Goal: Task Accomplishment & Management: Use online tool/utility

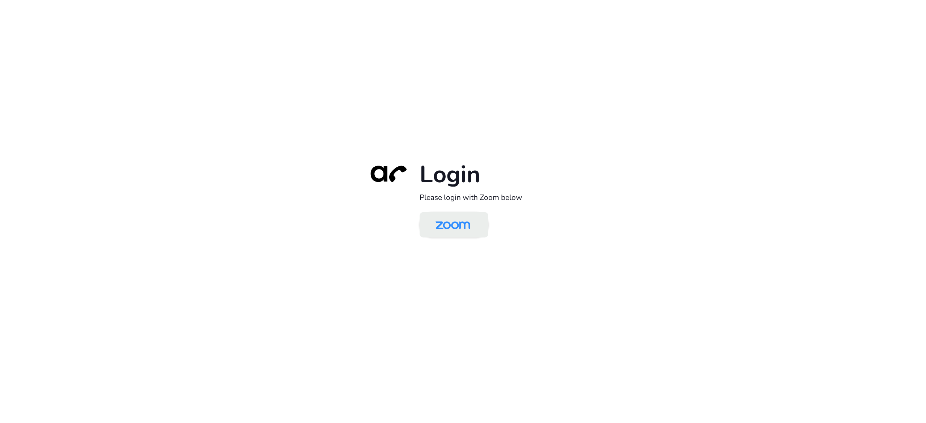
click at [460, 223] on img at bounding box center [453, 225] width 50 height 23
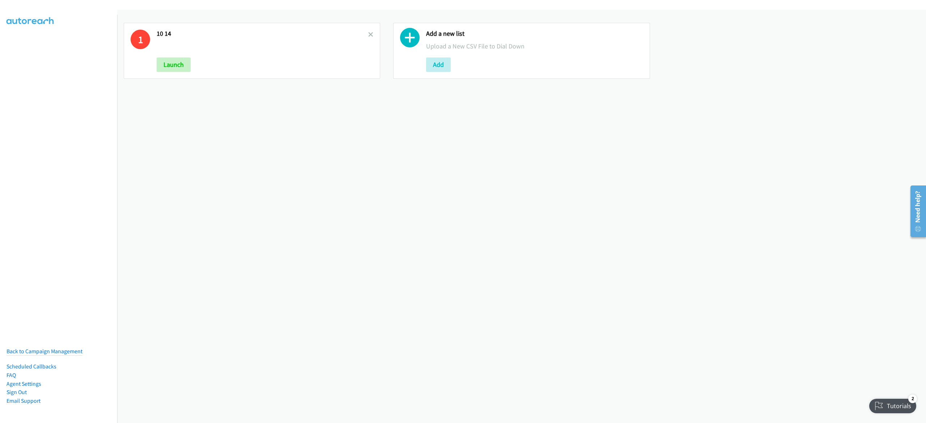
click at [177, 89] on div "1 10 14 Launch Add a new list Upload a New CSV File to Dial Down Add" at bounding box center [521, 51] width 808 height 82
click at [369, 33] on icon at bounding box center [370, 35] width 5 height 5
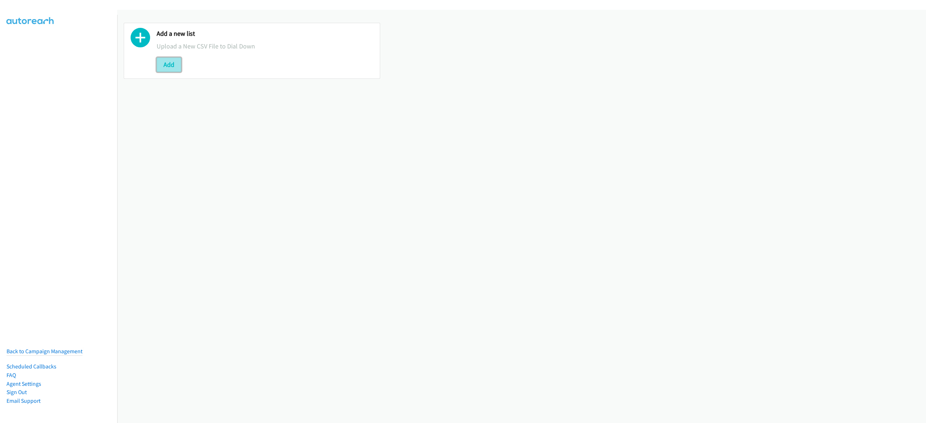
click at [176, 62] on button "Add" at bounding box center [169, 64] width 25 height 14
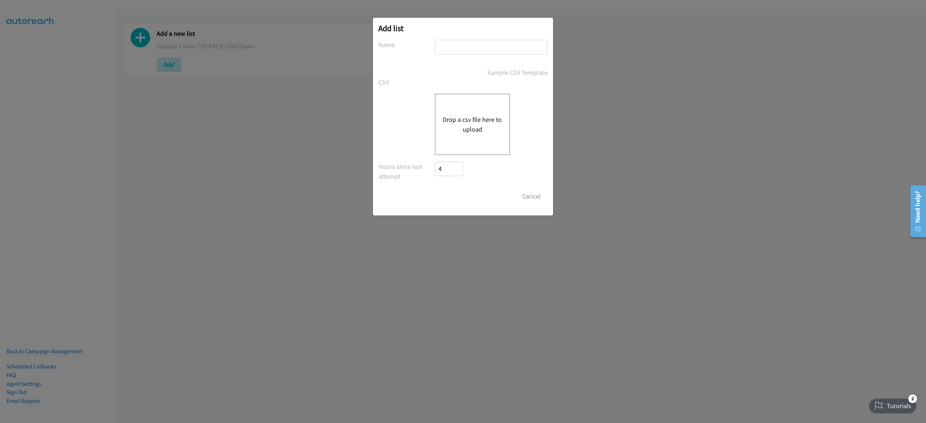
click at [472, 46] on input "text" at bounding box center [491, 47] width 113 height 15
type input "10-15"
click at [470, 115] on button "Drop a csv file here to upload" at bounding box center [472, 125] width 59 height 20
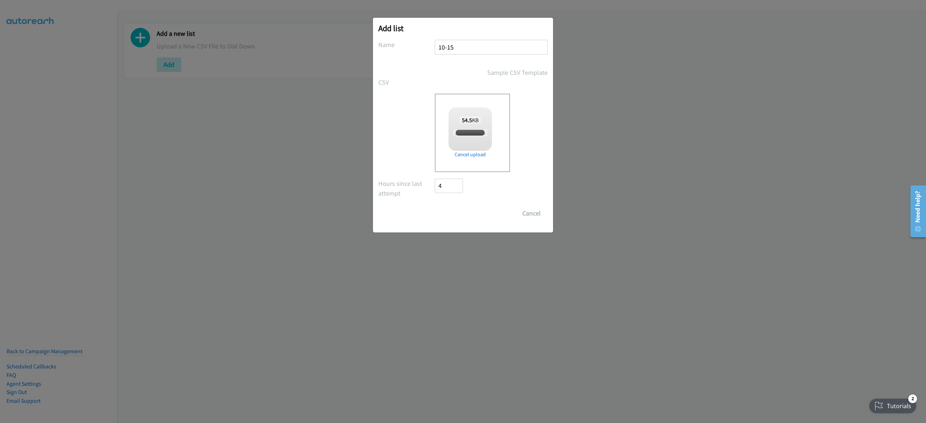
checkbox input "true"
click at [448, 211] on input "Save List" at bounding box center [454, 213] width 38 height 14
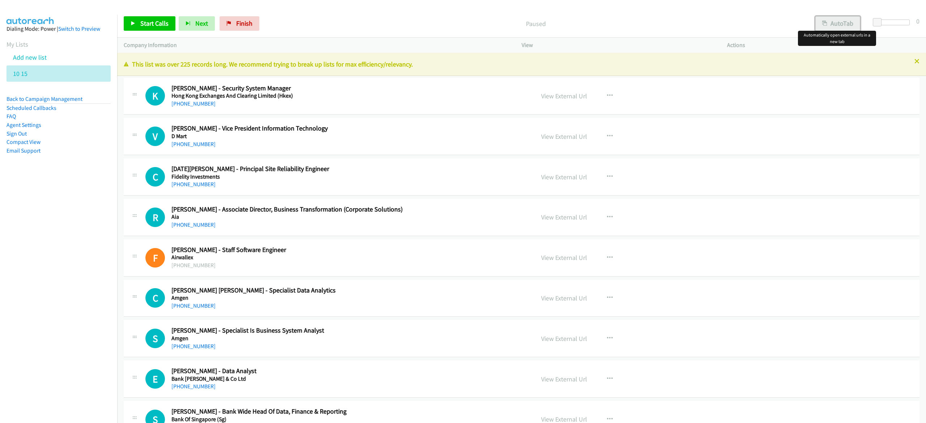
click at [847, 27] on button "AutoTab" at bounding box center [837, 23] width 45 height 14
click at [141, 22] on span "Start Calls" at bounding box center [154, 23] width 28 height 8
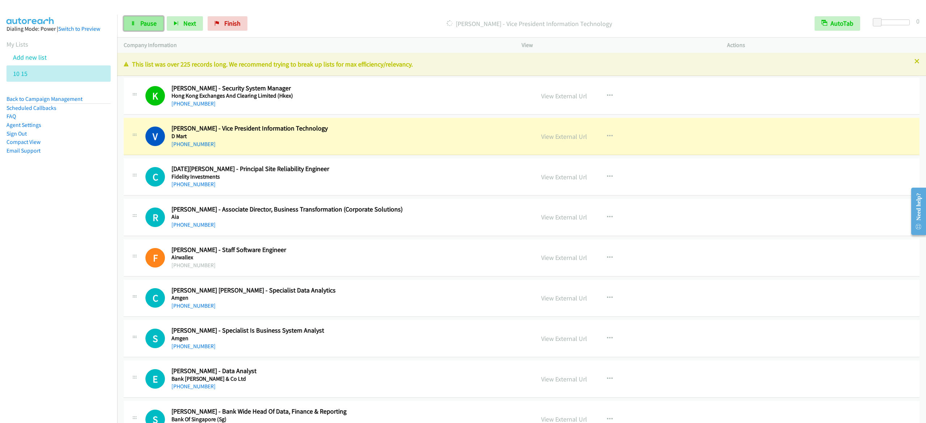
click at [140, 18] on link "Pause" at bounding box center [144, 23] width 40 height 14
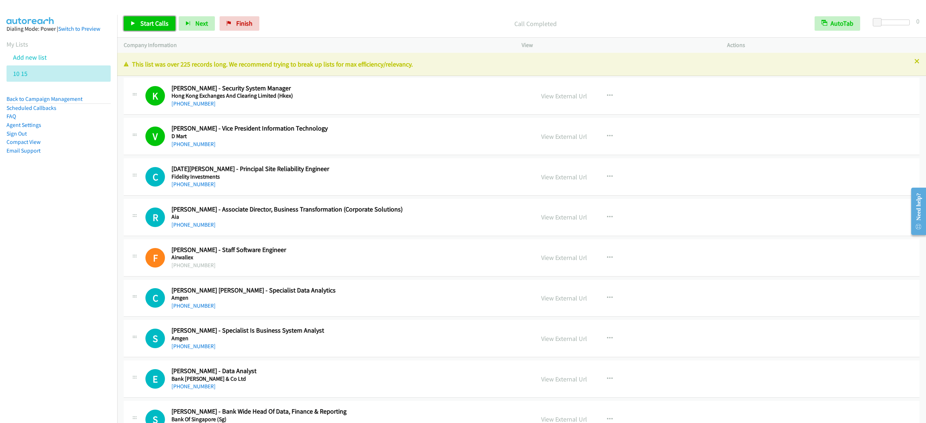
click at [161, 18] on link "Start Calls" at bounding box center [150, 23] width 52 height 14
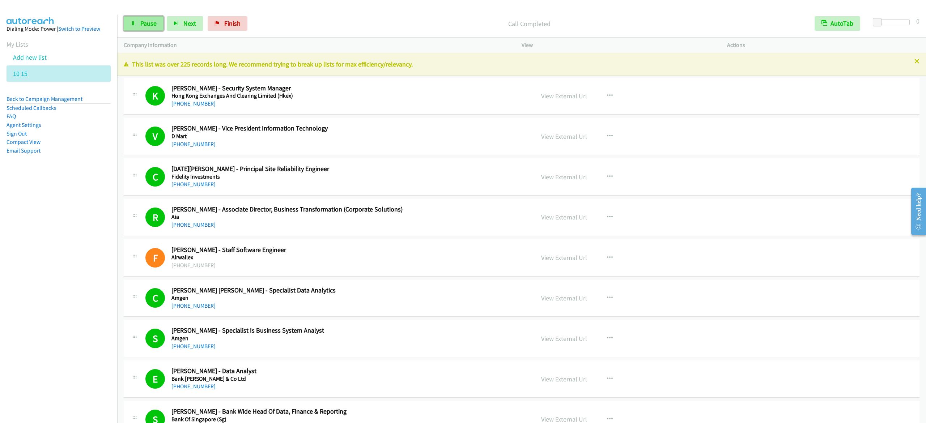
click at [145, 29] on link "Pause" at bounding box center [144, 23] width 40 height 14
click at [168, 20] on link "Start Calls" at bounding box center [150, 23] width 52 height 14
click at [138, 24] on link "Pause" at bounding box center [144, 23] width 40 height 14
click at [146, 20] on span "Start Calls" at bounding box center [154, 23] width 28 height 8
click at [283, 11] on div "Start Calls Pause Next Finish Dialing [PERSON_NAME] - Project Manager, It Secur…" at bounding box center [521, 24] width 808 height 28
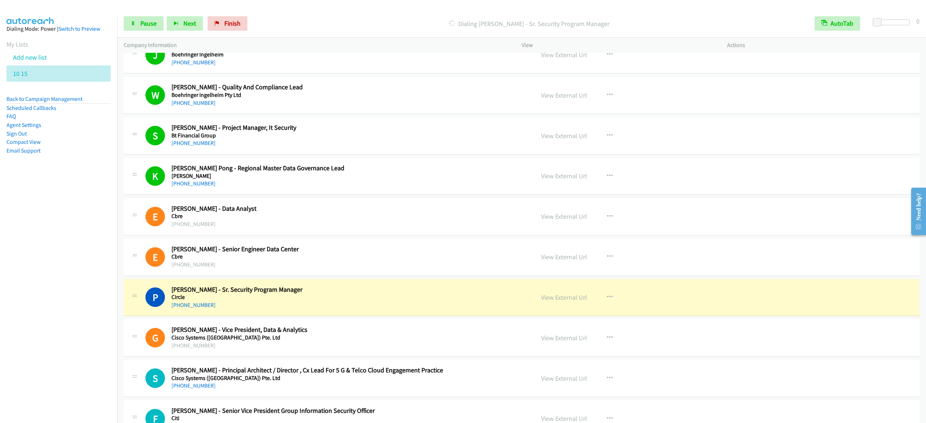
scroll to position [651, 0]
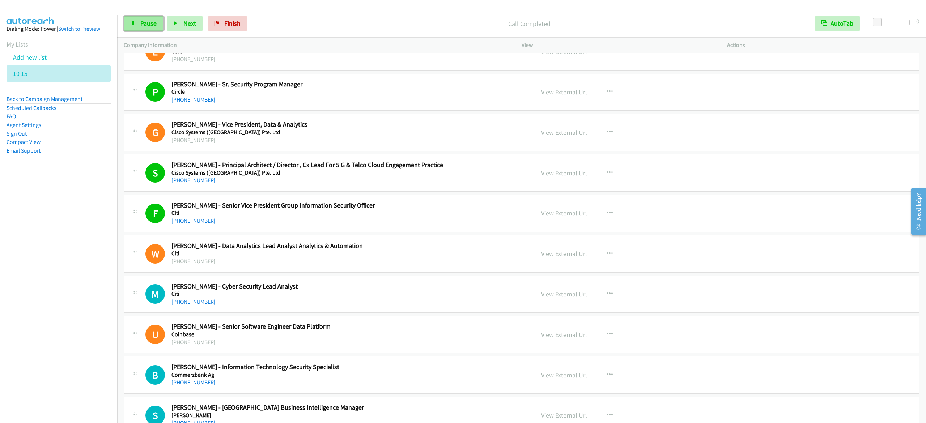
click at [146, 28] on link "Pause" at bounding box center [144, 23] width 40 height 14
click at [159, 18] on link "Start Calls" at bounding box center [150, 23] width 52 height 14
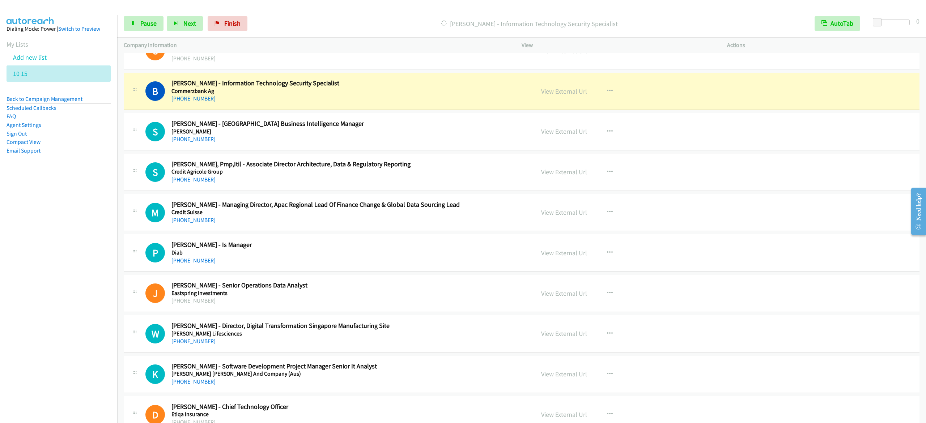
scroll to position [940, 0]
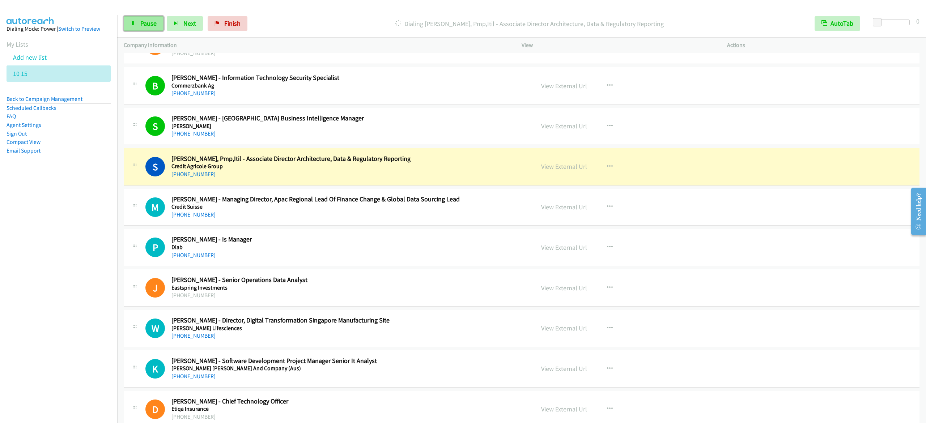
click at [148, 24] on span "Pause" at bounding box center [148, 23] width 16 height 8
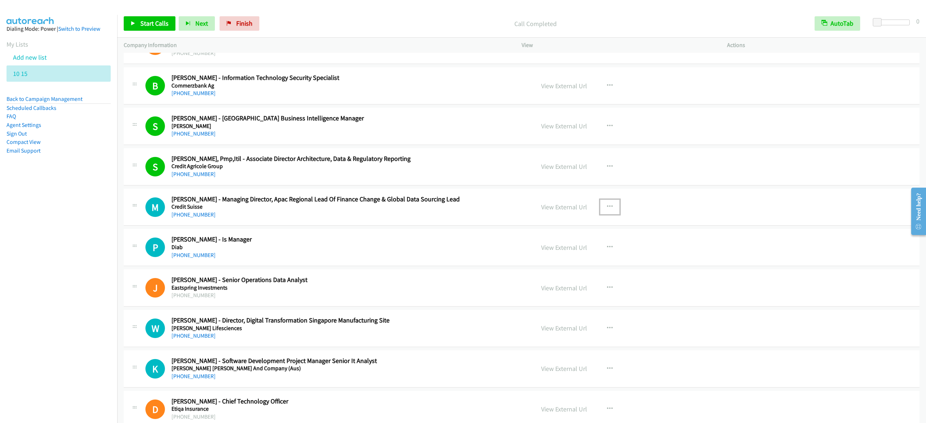
click at [600, 210] on button "button" at bounding box center [610, 207] width 20 height 14
click at [541, 254] on link "Start Calls Here" at bounding box center [571, 254] width 96 height 14
click at [132, 24] on icon at bounding box center [133, 23] width 5 height 5
click at [135, 20] on link "Pause" at bounding box center [144, 23] width 40 height 14
click at [161, 22] on span "Start Calls" at bounding box center [154, 23] width 28 height 8
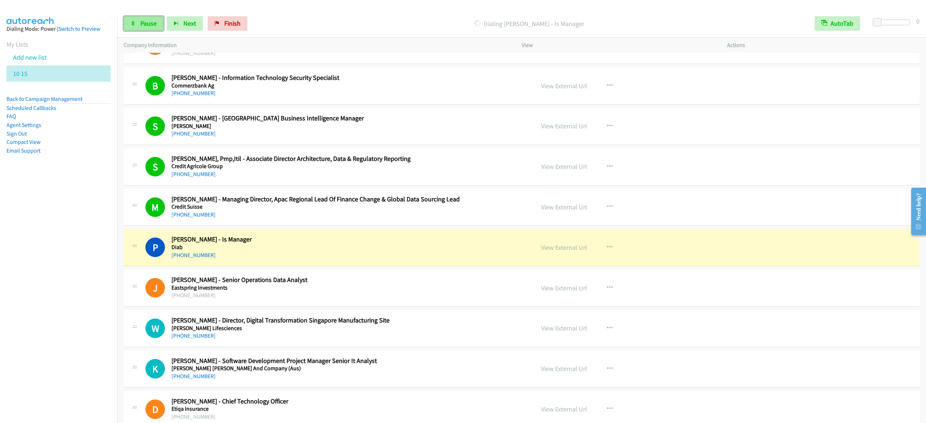
click at [144, 27] on span "Pause" at bounding box center [148, 23] width 16 height 8
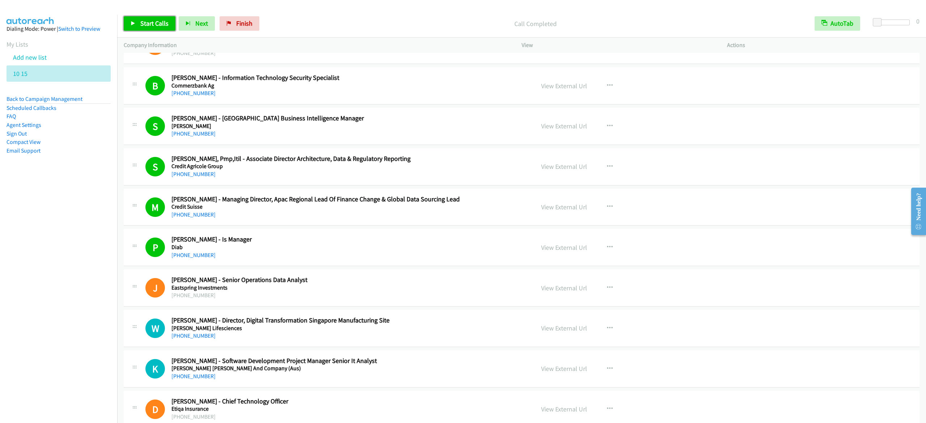
click at [132, 17] on link "Start Calls" at bounding box center [150, 23] width 52 height 14
click at [148, 19] on link "Pause" at bounding box center [144, 23] width 40 height 14
click at [163, 23] on span "Start Calls" at bounding box center [154, 23] width 28 height 8
click at [142, 24] on span "Pause" at bounding box center [148, 23] width 16 height 8
click at [149, 23] on span "Start Calls" at bounding box center [154, 23] width 28 height 8
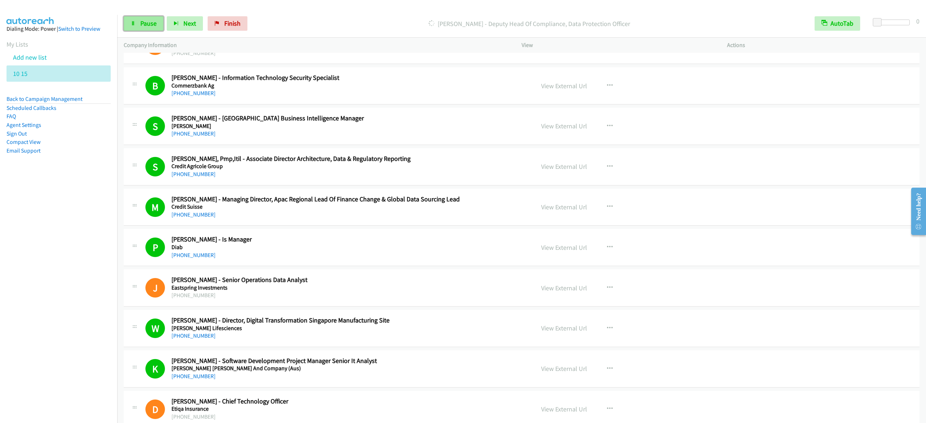
click at [154, 26] on span "Pause" at bounding box center [148, 23] width 16 height 8
click at [139, 19] on link "Start Calls" at bounding box center [150, 23] width 52 height 14
click at [155, 23] on span "Pause" at bounding box center [148, 23] width 16 height 8
click at [161, 22] on span "Start Calls" at bounding box center [154, 23] width 28 height 8
click at [148, 26] on span "Pause" at bounding box center [148, 23] width 16 height 8
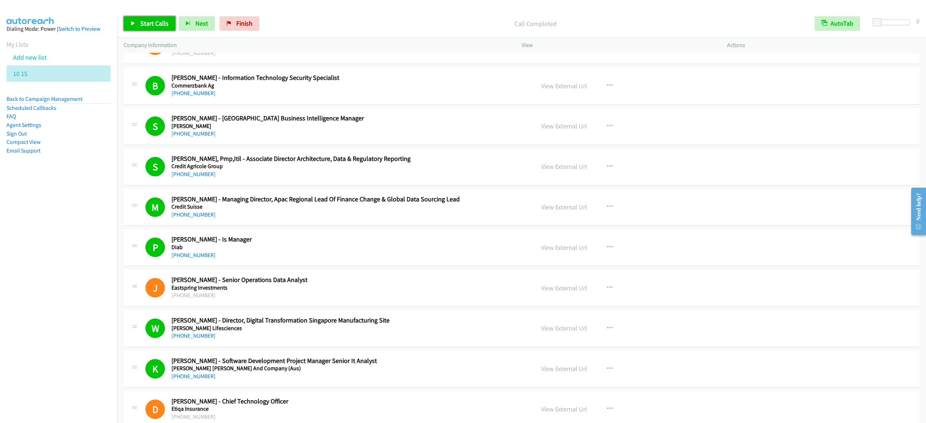
click at [158, 20] on span "Start Calls" at bounding box center [154, 23] width 28 height 8
click at [153, 24] on span "Pause" at bounding box center [148, 23] width 16 height 8
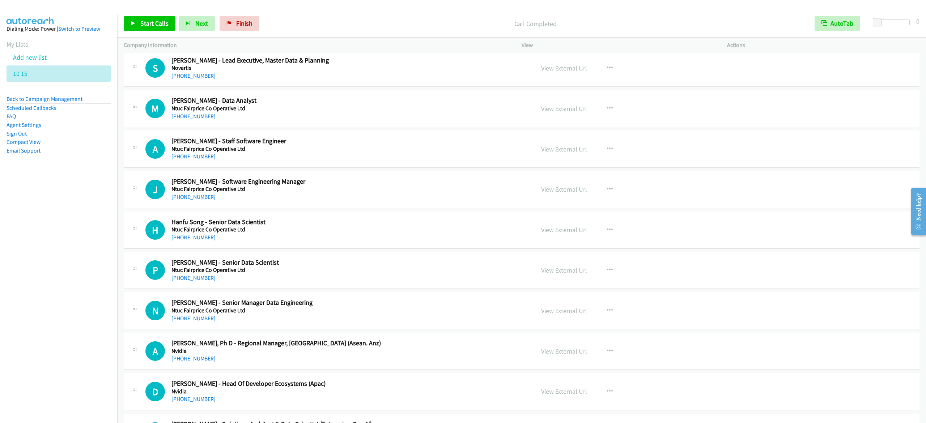
scroll to position [4989, 0]
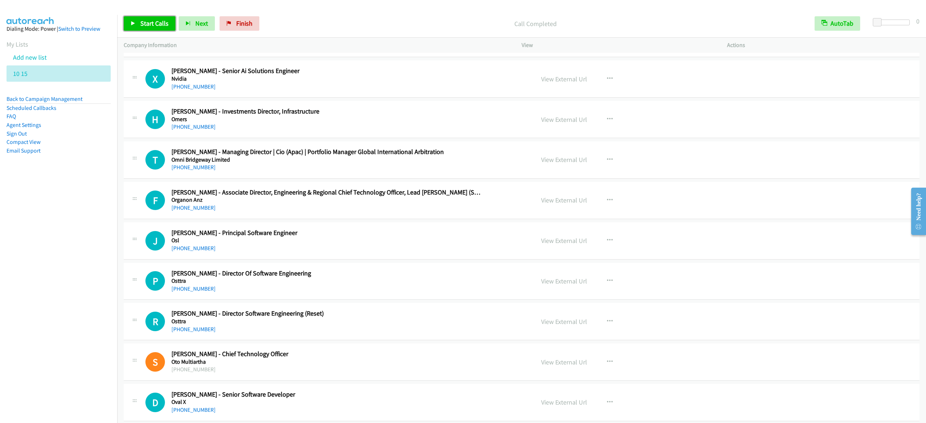
click at [164, 22] on span "Start Calls" at bounding box center [154, 23] width 28 height 8
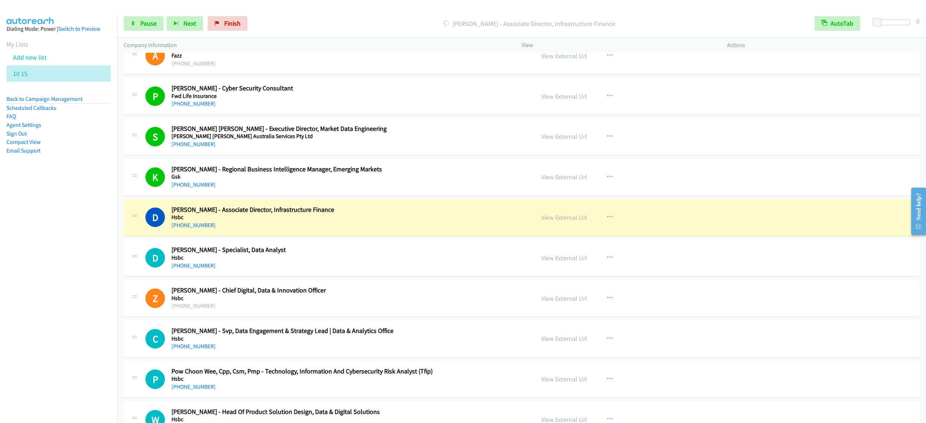
scroll to position [1374, 0]
click at [141, 21] on span "Pause" at bounding box center [148, 23] width 16 height 8
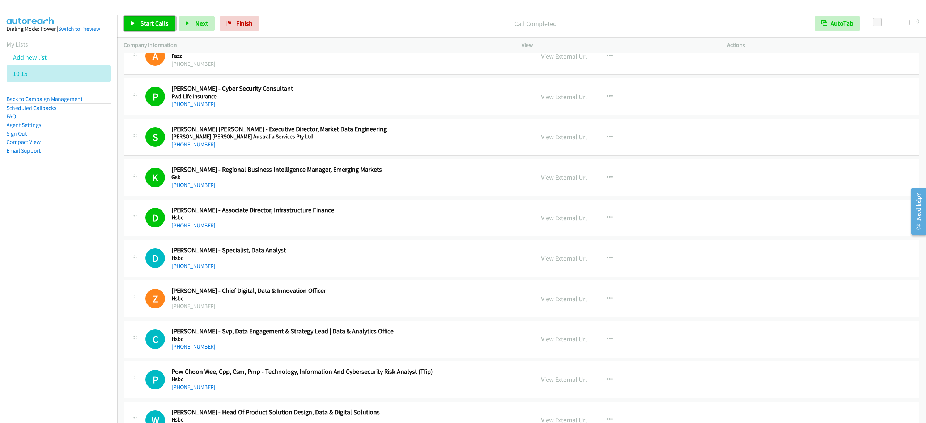
click at [148, 27] on span "Start Calls" at bounding box center [154, 23] width 28 height 8
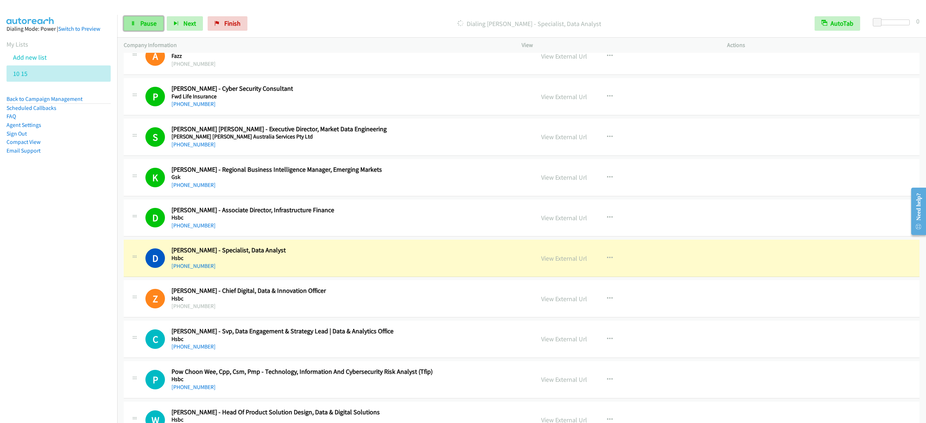
click at [153, 20] on span "Pause" at bounding box center [148, 23] width 16 height 8
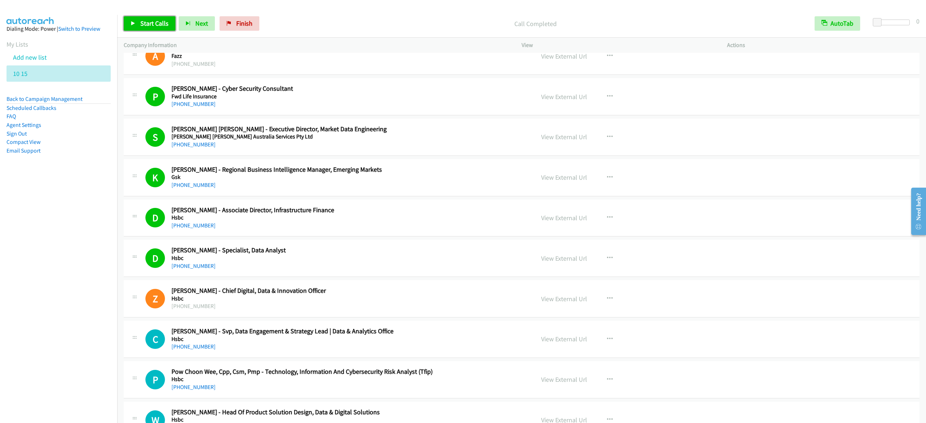
click at [160, 21] on span "Start Calls" at bounding box center [154, 23] width 28 height 8
click at [151, 22] on span "Pause" at bounding box center [148, 23] width 16 height 8
click at [145, 24] on span "Start Calls" at bounding box center [154, 23] width 28 height 8
click at [145, 23] on span "Pause" at bounding box center [148, 23] width 16 height 8
click at [142, 17] on link "Start Calls" at bounding box center [150, 23] width 52 height 14
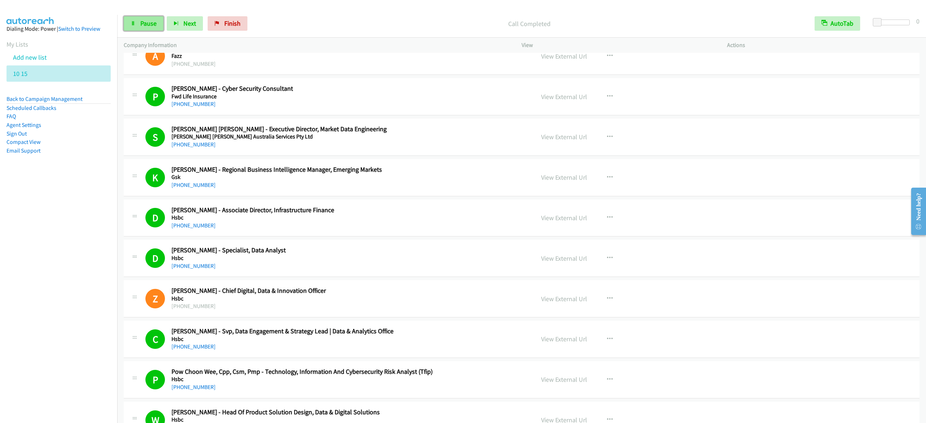
click at [142, 24] on span "Pause" at bounding box center [148, 23] width 16 height 8
click at [127, 22] on link "Start Calls" at bounding box center [150, 23] width 52 height 14
click at [148, 20] on span "Pause" at bounding box center [148, 23] width 16 height 8
click at [146, 24] on span "Start Calls" at bounding box center [154, 23] width 28 height 8
click at [135, 21] on icon at bounding box center [133, 23] width 5 height 5
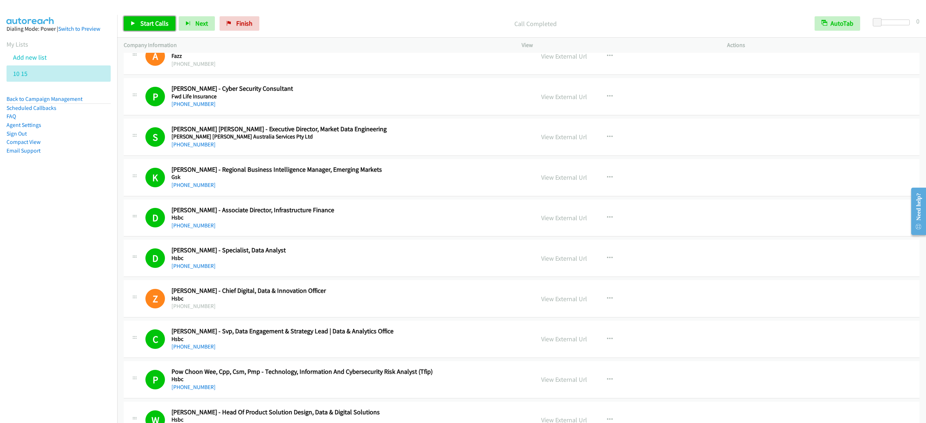
click at [133, 17] on link "Start Calls" at bounding box center [150, 23] width 52 height 14
click at [143, 22] on span "Pause" at bounding box center [148, 23] width 16 height 8
click at [158, 24] on span "Start Calls" at bounding box center [154, 23] width 28 height 8
click at [138, 22] on link "Pause" at bounding box center [144, 23] width 40 height 14
click at [150, 25] on span "Start Calls" at bounding box center [154, 23] width 28 height 8
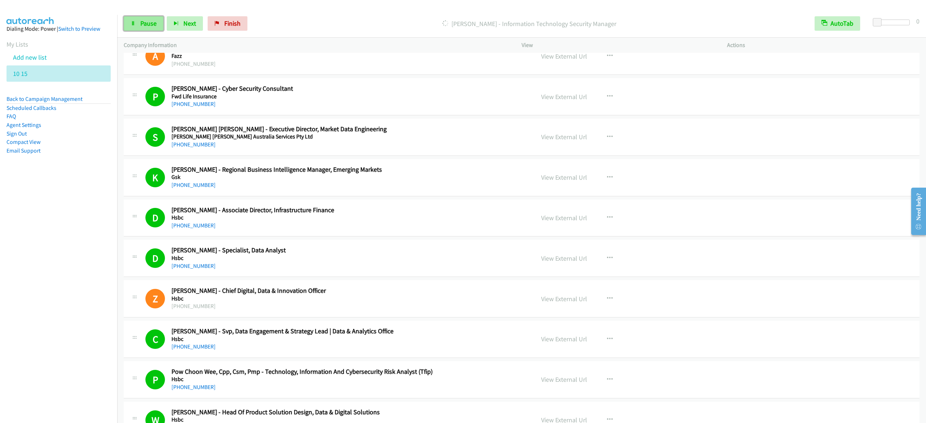
click at [154, 28] on link "Pause" at bounding box center [144, 23] width 40 height 14
click at [132, 20] on link "Start Calls" at bounding box center [150, 23] width 52 height 14
click at [140, 19] on link "Pause" at bounding box center [144, 23] width 40 height 14
click at [165, 20] on span "Start Calls" at bounding box center [154, 23] width 28 height 8
click at [151, 22] on span "Pause" at bounding box center [148, 23] width 16 height 8
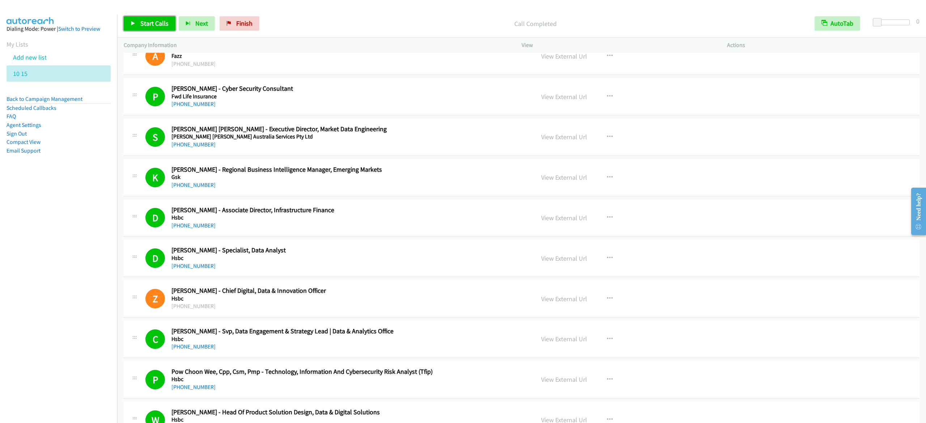
click at [138, 19] on link "Start Calls" at bounding box center [150, 23] width 52 height 14
click at [135, 18] on link "Pause" at bounding box center [144, 23] width 40 height 14
click at [156, 23] on span "Start Calls" at bounding box center [154, 23] width 28 height 8
click at [139, 18] on link "Pause" at bounding box center [144, 23] width 40 height 14
click at [141, 22] on span "Start Calls" at bounding box center [154, 23] width 28 height 8
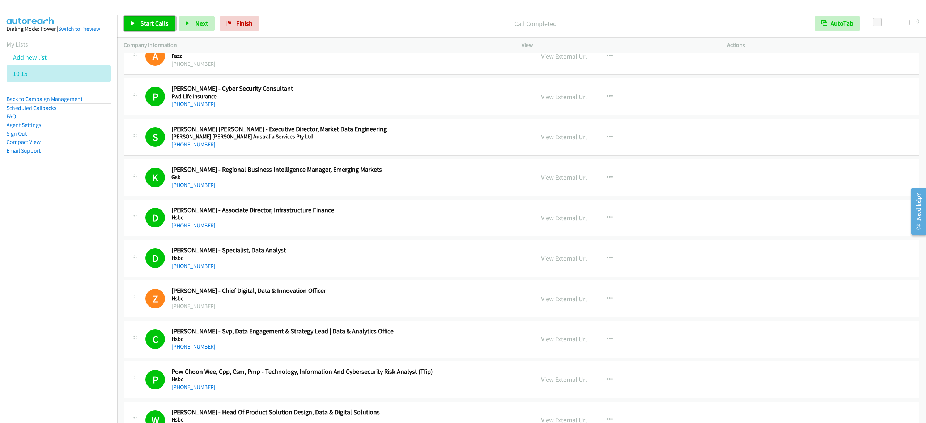
click at [141, 22] on span "Start Calls" at bounding box center [154, 23] width 28 height 8
click at [138, 23] on link "Pause" at bounding box center [144, 23] width 40 height 14
click at [148, 34] on div "Start Calls Pause Next Finish Call Completed AutoTab AutoTab 0" at bounding box center [521, 24] width 808 height 28
click at [156, 21] on span "Start Calls" at bounding box center [154, 23] width 28 height 8
click at [138, 17] on link "Pause" at bounding box center [144, 23] width 40 height 14
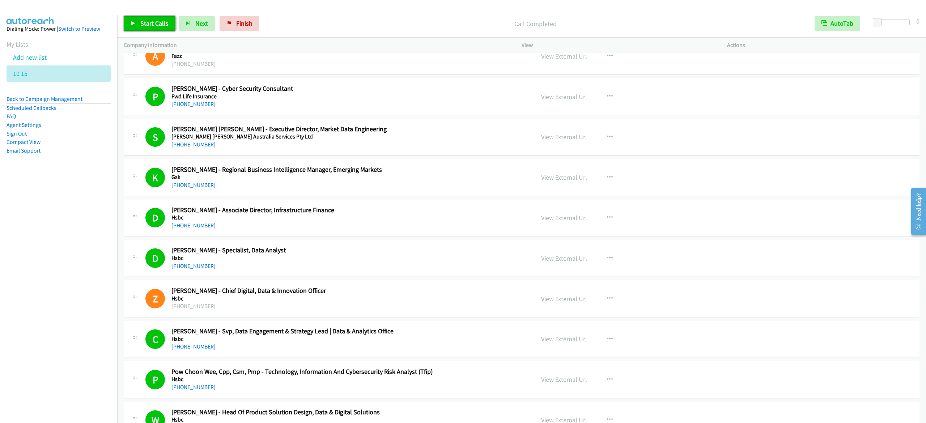
click at [168, 22] on link "Start Calls" at bounding box center [150, 23] width 52 height 14
click at [151, 21] on span "Pause" at bounding box center [148, 23] width 16 height 8
drag, startPoint x: 93, startPoint y: 278, endPoint x: 121, endPoint y: 267, distance: 30.4
click at [93, 278] on nav "Dialing Mode: Power | Switch to Preview My Lists Add new list 10 15 Back to Cam…" at bounding box center [58, 226] width 117 height 423
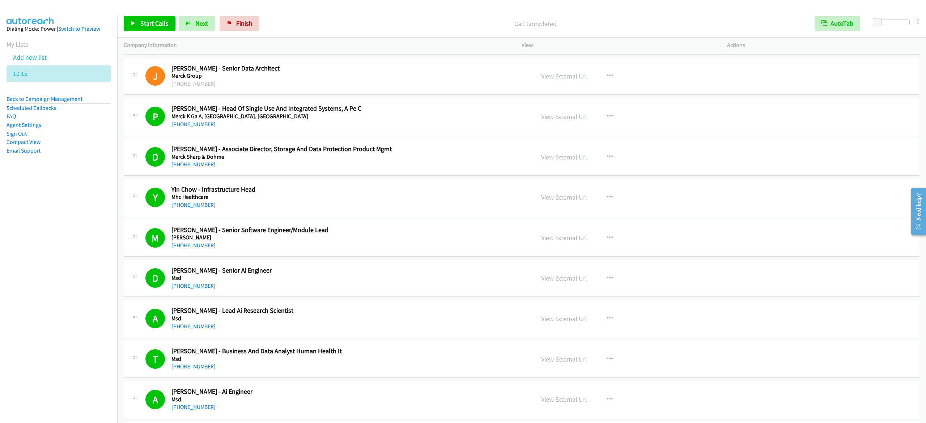
scroll to position [3479, 0]
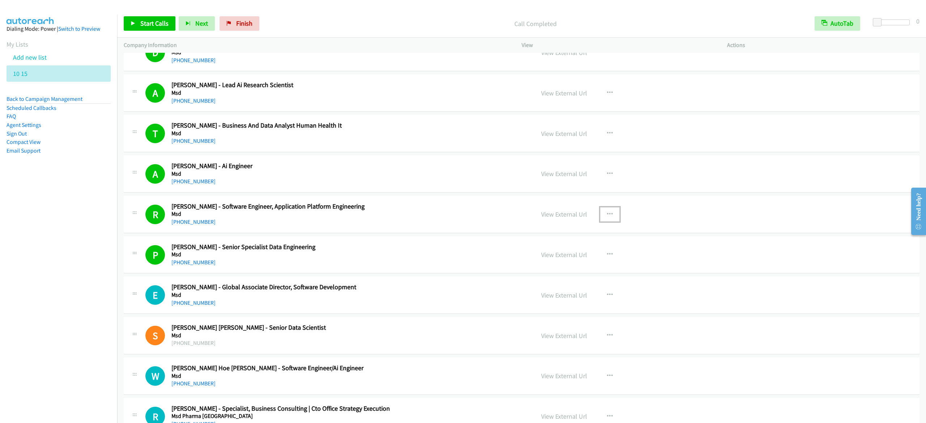
click at [602, 219] on button "button" at bounding box center [610, 214] width 20 height 14
click at [471, 234] on div at bounding box center [463, 211] width 926 height 423
click at [571, 218] on link "View External Url" at bounding box center [564, 214] width 46 height 8
click at [163, 17] on link "Start Calls" at bounding box center [150, 23] width 52 height 14
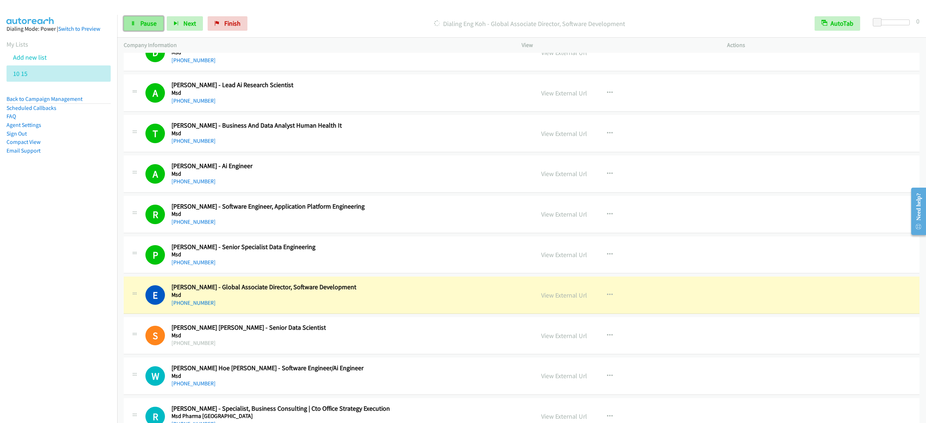
click at [129, 23] on link "Pause" at bounding box center [144, 23] width 40 height 14
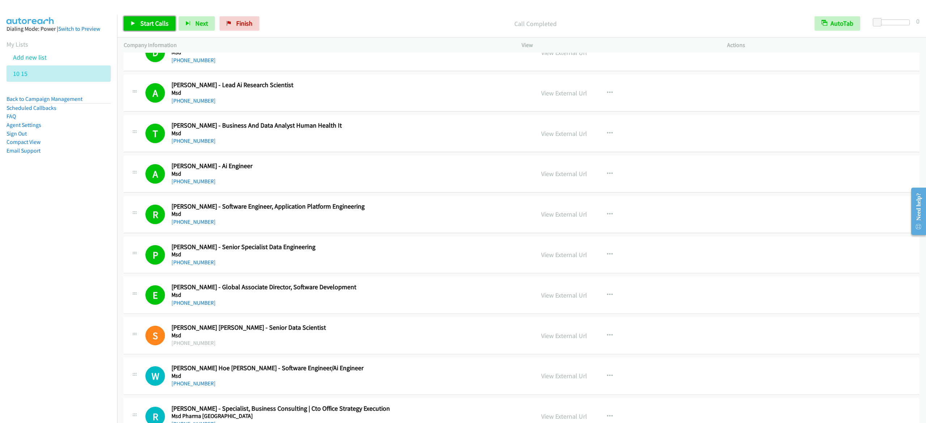
click at [136, 24] on link "Start Calls" at bounding box center [150, 23] width 52 height 14
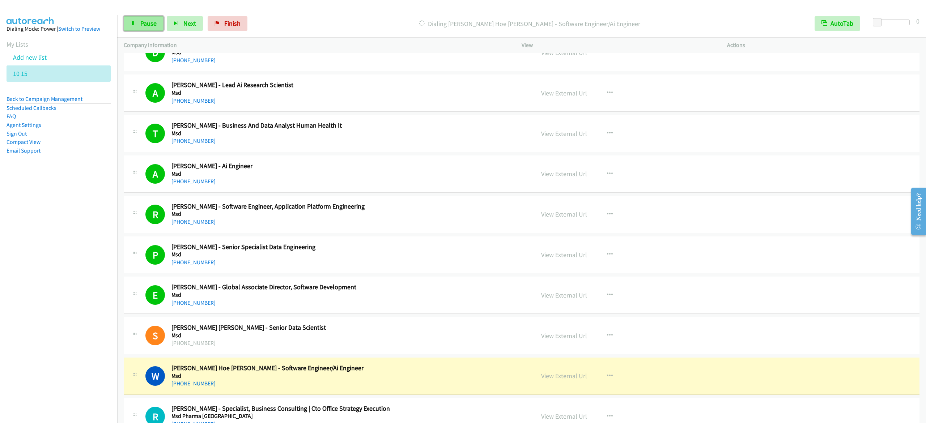
click at [146, 23] on span "Pause" at bounding box center [148, 23] width 16 height 8
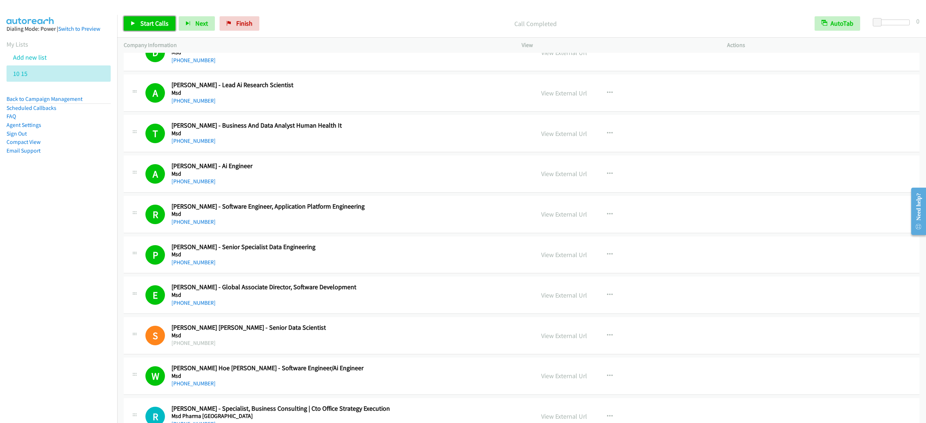
click at [155, 20] on span "Start Calls" at bounding box center [154, 23] width 28 height 8
click at [142, 26] on span "Pause" at bounding box center [148, 23] width 16 height 8
click at [160, 20] on span "Start Calls" at bounding box center [154, 23] width 28 height 8
click at [150, 24] on span "Pause" at bounding box center [148, 23] width 16 height 8
click at [151, 30] on link "Start Calls" at bounding box center [150, 23] width 52 height 14
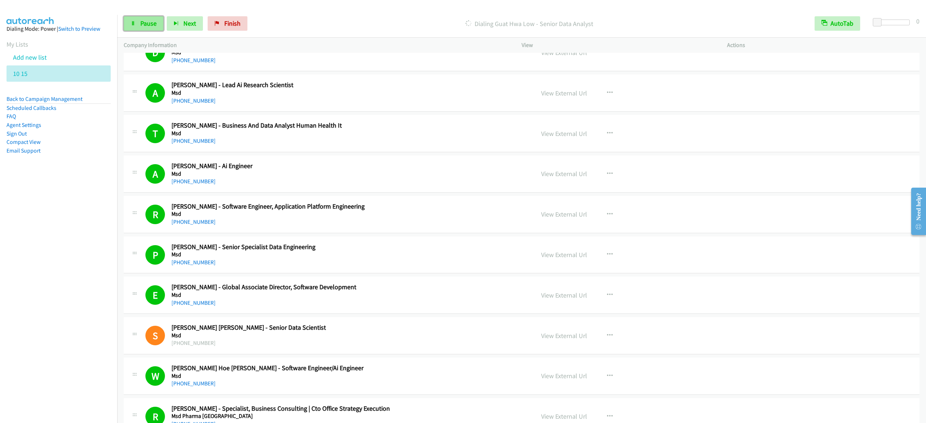
click at [149, 23] on span "Pause" at bounding box center [148, 23] width 16 height 8
click at [165, 22] on span "Start Calls" at bounding box center [154, 23] width 28 height 8
click at [119, 23] on div "Start Calls Pause Next Finish [PERSON_NAME] - Deputy Director, Cto AutoTab Auto…" at bounding box center [521, 24] width 808 height 28
click at [128, 25] on link "Pause" at bounding box center [144, 23] width 40 height 14
click at [164, 24] on span "Start Calls" at bounding box center [154, 23] width 28 height 8
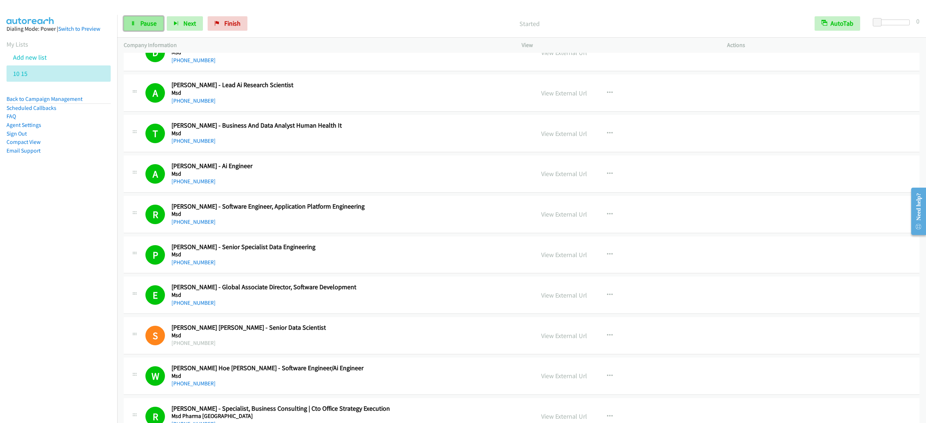
click at [144, 22] on span "Pause" at bounding box center [148, 23] width 16 height 8
click at [152, 21] on span "Start Calls" at bounding box center [154, 23] width 28 height 8
click at [155, 25] on span "Pause" at bounding box center [148, 23] width 16 height 8
click at [155, 23] on span "Start Calls" at bounding box center [154, 23] width 28 height 8
click at [154, 23] on span "Pause" at bounding box center [148, 23] width 16 height 8
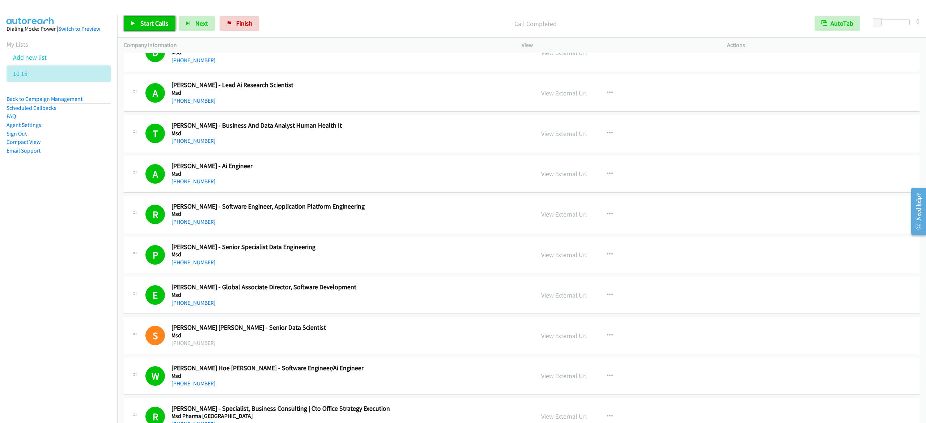
click at [158, 24] on span "Start Calls" at bounding box center [154, 23] width 28 height 8
click at [162, 21] on link "Pause" at bounding box center [144, 23] width 40 height 14
click at [159, 20] on span "Start Calls" at bounding box center [154, 23] width 28 height 8
click at [155, 19] on link "Pause" at bounding box center [144, 23] width 40 height 14
click at [165, 20] on span "Start Calls" at bounding box center [154, 23] width 28 height 8
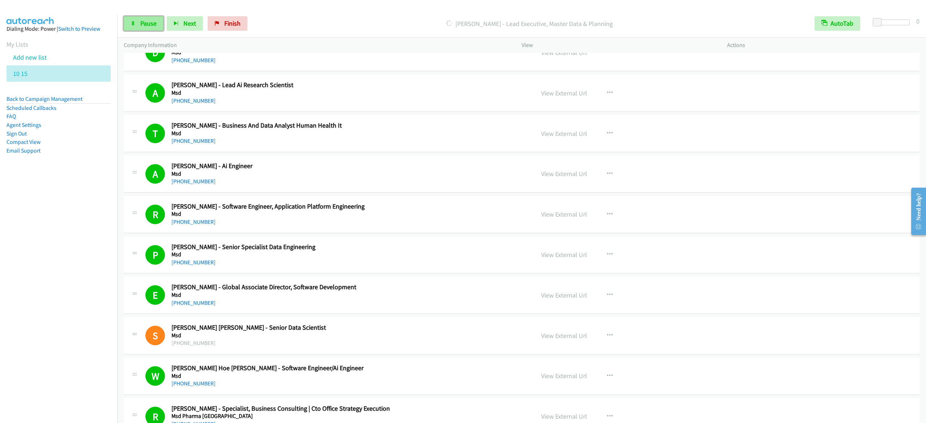
click at [152, 21] on span "Pause" at bounding box center [148, 23] width 16 height 8
drag, startPoint x: 487, startPoint y: 0, endPoint x: 154, endPoint y: 21, distance: 334.0
click at [154, 22] on span "Start Calls" at bounding box center [154, 23] width 28 height 8
click at [146, 17] on link "Pause" at bounding box center [144, 23] width 40 height 14
click at [145, 17] on link "Start Calls" at bounding box center [150, 23] width 52 height 14
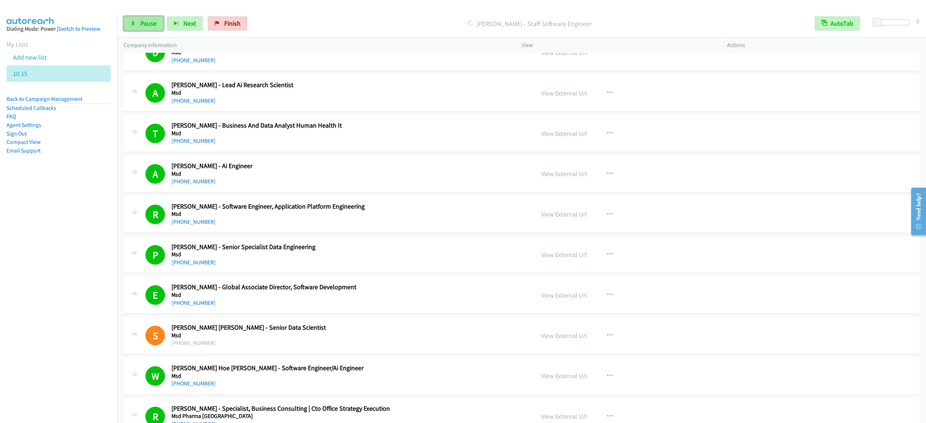
click at [155, 27] on span "Pause" at bounding box center [148, 23] width 16 height 8
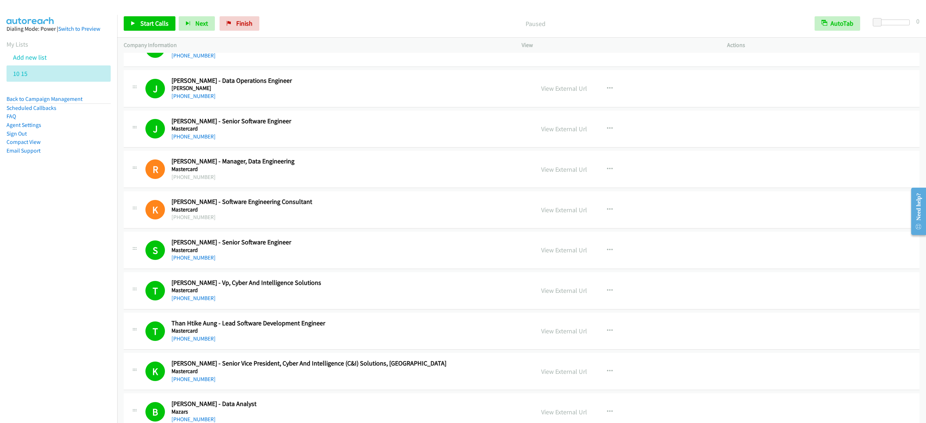
scroll to position [2250, 0]
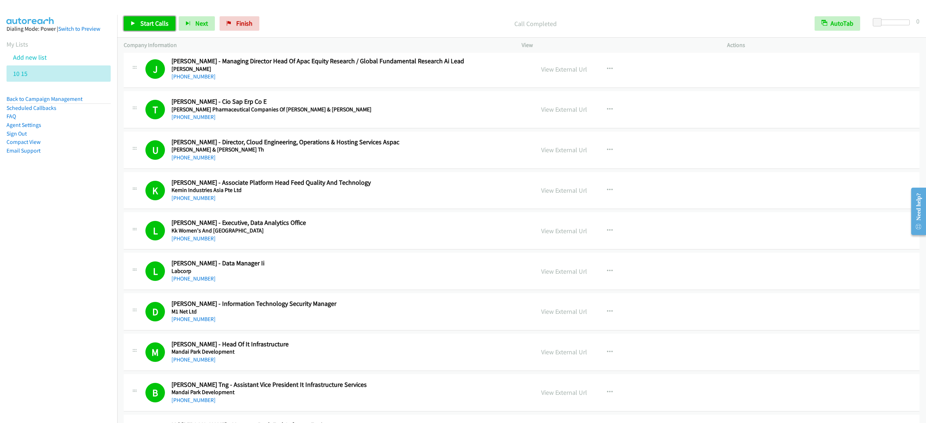
click at [148, 23] on span "Start Calls" at bounding box center [154, 23] width 28 height 8
click at [140, 25] on span "Pause" at bounding box center [148, 23] width 16 height 8
click at [144, 23] on span "Start Calls" at bounding box center [154, 23] width 28 height 8
click at [140, 27] on span "Pause" at bounding box center [148, 23] width 16 height 8
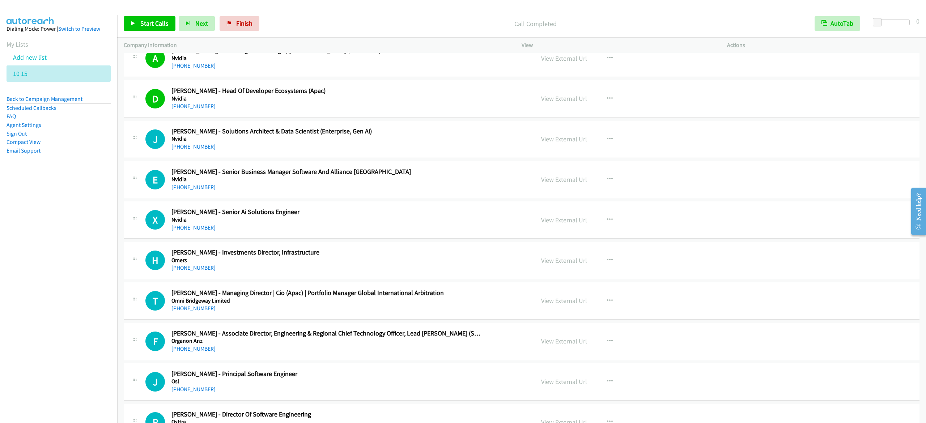
scroll to position [4853, 0]
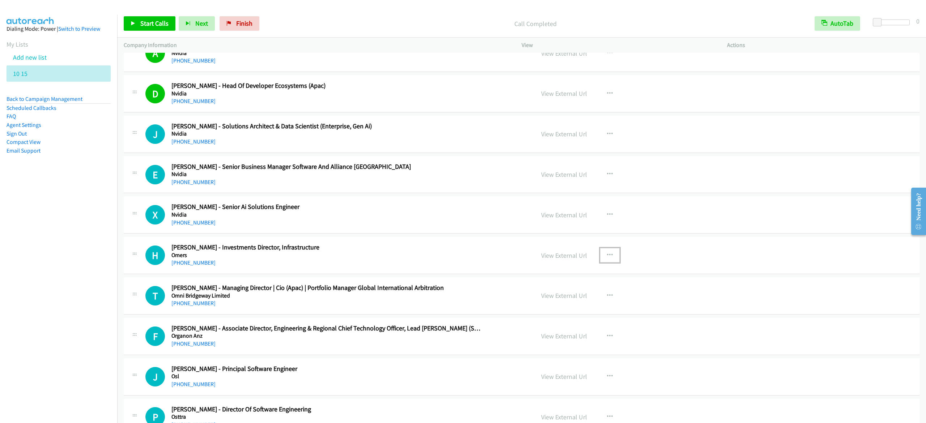
click at [604, 262] on button "button" at bounding box center [610, 255] width 20 height 14
click at [548, 310] on link "Start Calls Here" at bounding box center [571, 302] width 96 height 14
click at [154, 23] on span "Start Calls" at bounding box center [154, 23] width 28 height 8
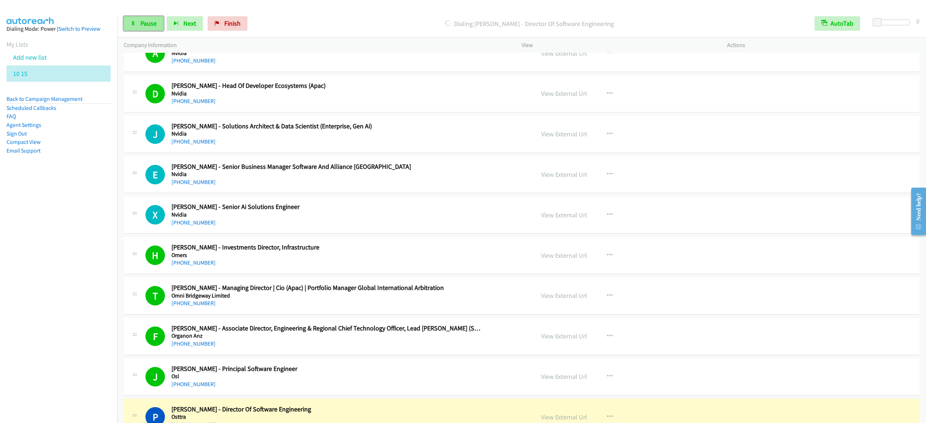
click at [131, 23] on icon at bounding box center [133, 23] width 5 height 5
